Goal: Transaction & Acquisition: Register for event/course

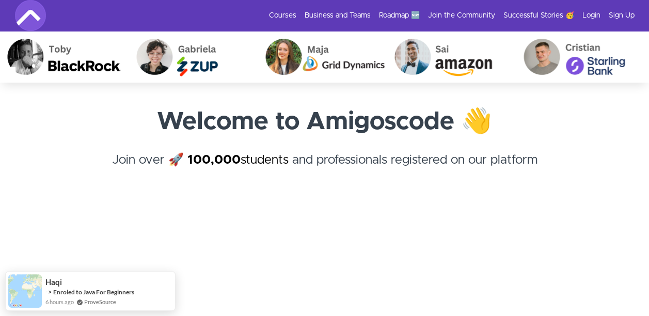
scroll to position [52, 0]
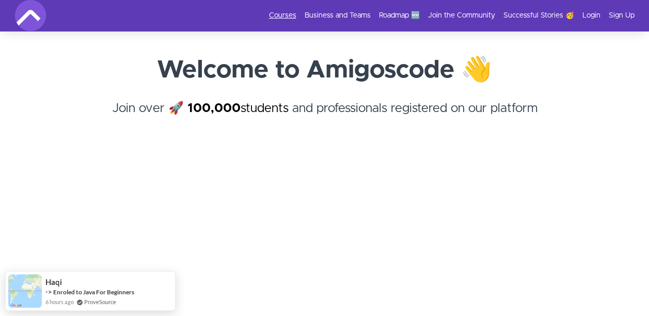
click at [280, 12] on link "Courses" at bounding box center [282, 15] width 27 height 10
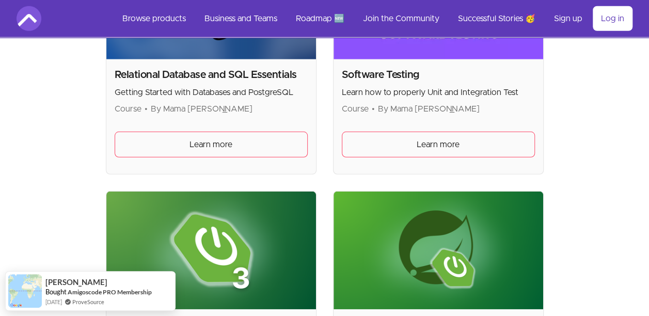
scroll to position [3564, 0]
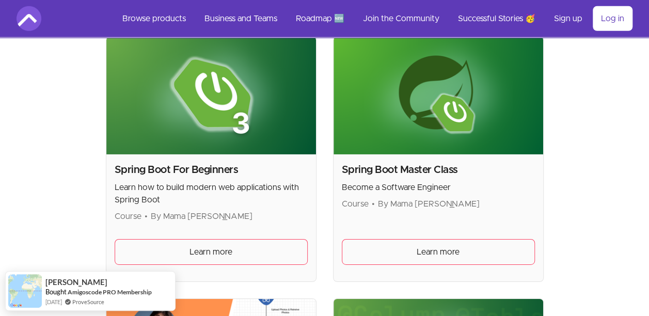
click at [397, 188] on div "Spring Boot Master Class Become a Software Engineer Course • By Mama Samba Brai…" at bounding box center [438, 187] width 193 height 48
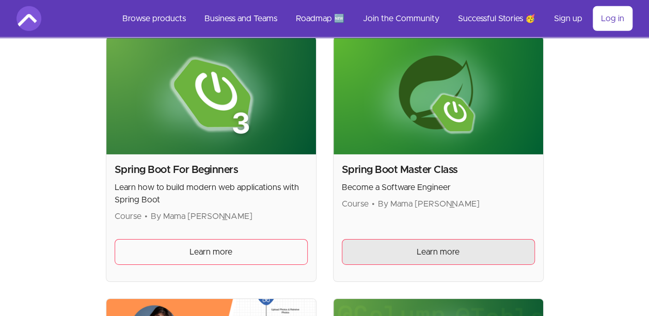
click at [402, 239] on link "Learn more" at bounding box center [438, 252] width 193 height 26
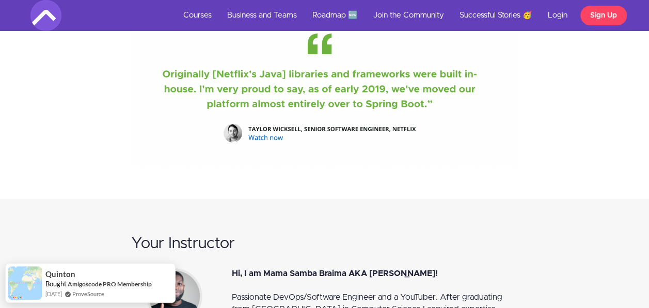
scroll to position [5682, 0]
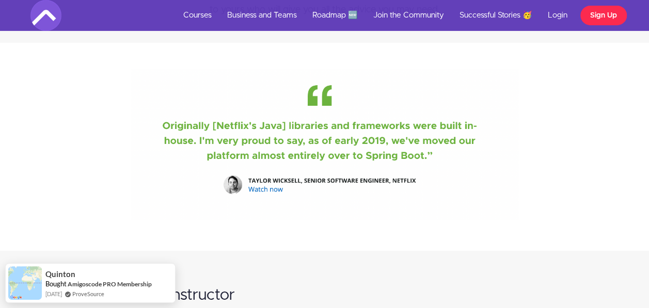
click at [608, 15] on link "Sign Up" at bounding box center [604, 16] width 46 height 20
